Goal: Task Accomplishment & Management: Use online tool/utility

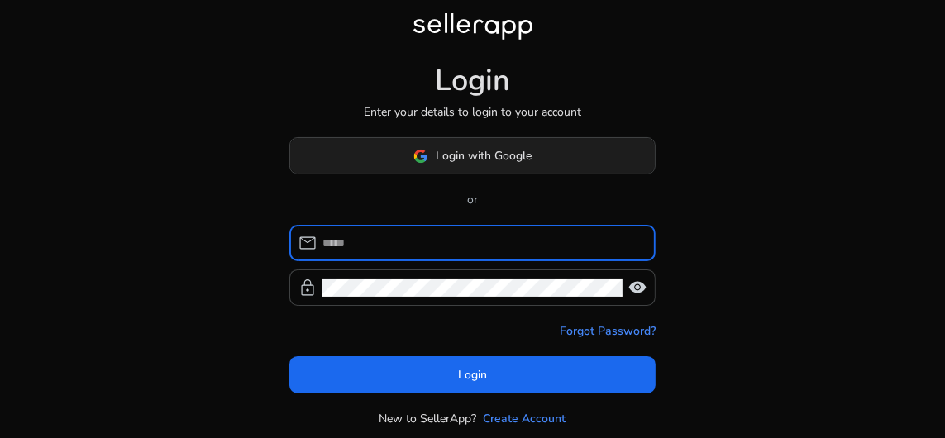
type input "**********"
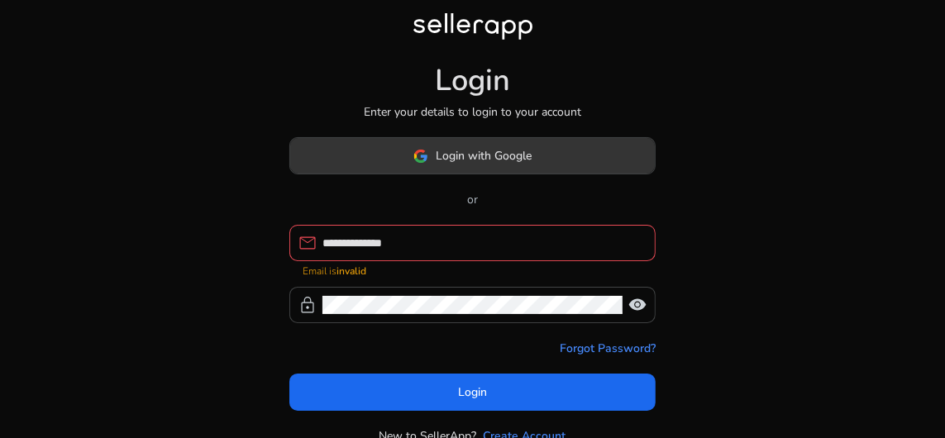
click at [449, 160] on span "Login with Google" at bounding box center [484, 155] width 96 height 17
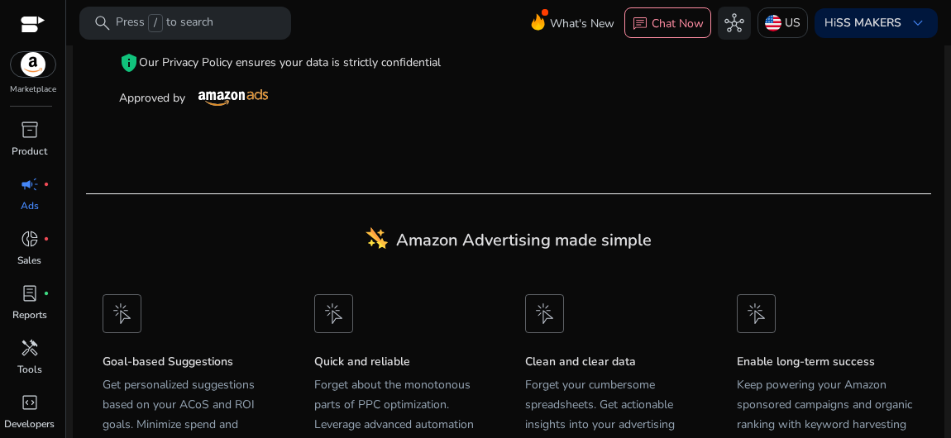
scroll to position [229, 0]
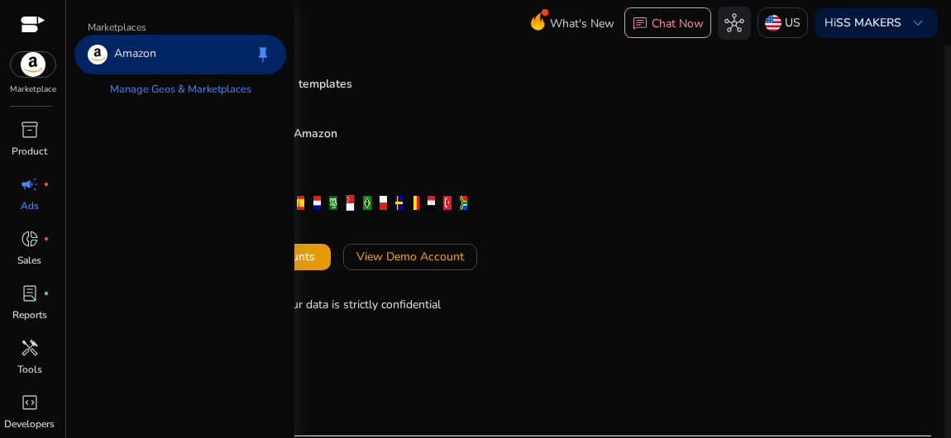
click at [36, 62] on img at bounding box center [33, 64] width 45 height 25
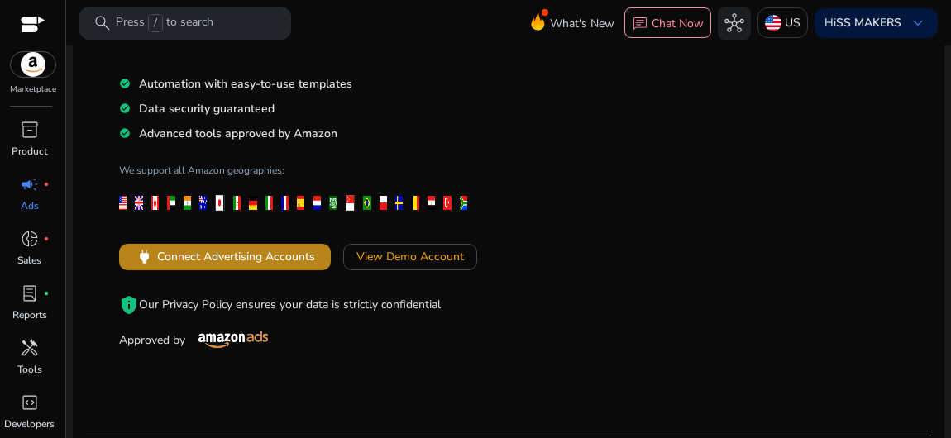
click at [194, 256] on span "Connect Advertising Accounts" at bounding box center [236, 256] width 158 height 17
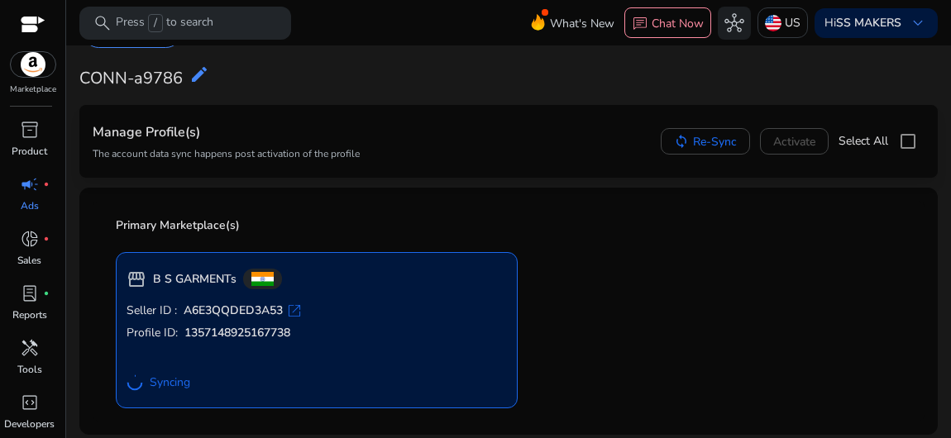
scroll to position [39, 0]
